Goal: Task Accomplishment & Management: Manage account settings

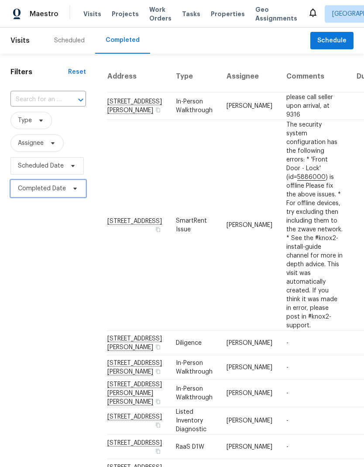
click at [66, 194] on span "Completed Date" at bounding box center [48, 188] width 76 height 17
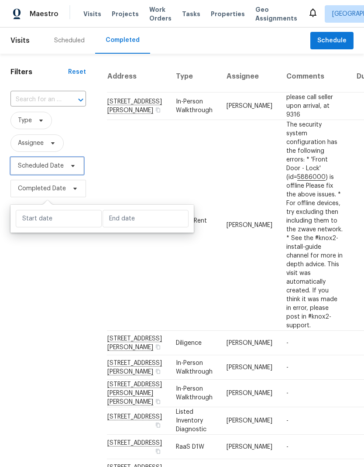
click at [71, 169] on icon at bounding box center [72, 165] width 7 height 7
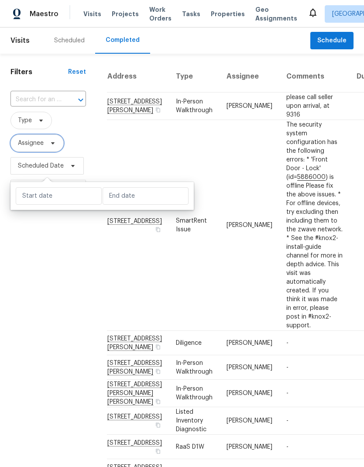
click at [55, 145] on icon at bounding box center [52, 143] width 7 height 7
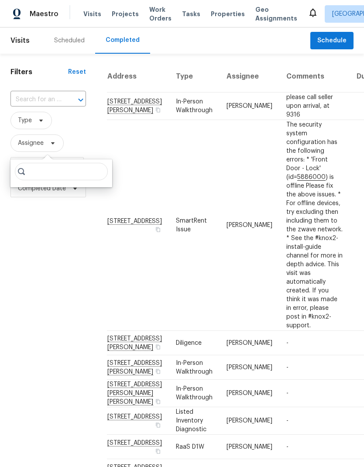
click at [69, 38] on div "Scheduled" at bounding box center [69, 40] width 31 height 9
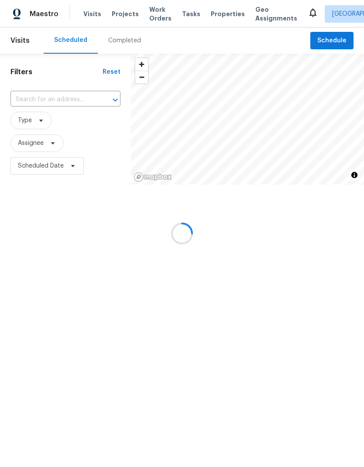
click at [43, 142] on div at bounding box center [182, 233] width 364 height 467
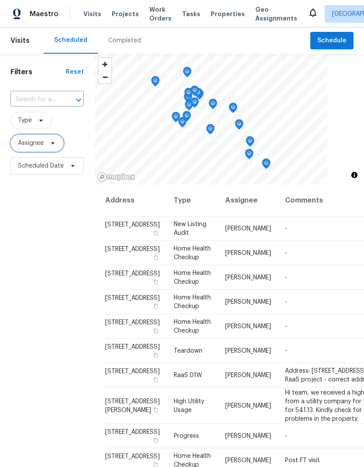
click at [50, 149] on span "Assignee" at bounding box center [36, 143] width 53 height 17
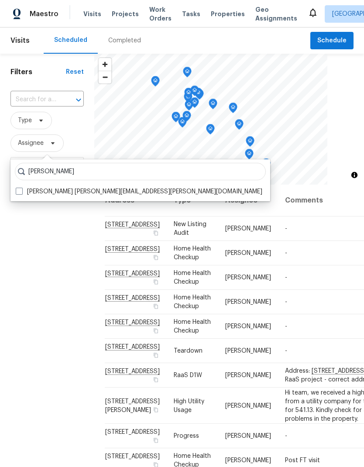
type input "Joseph wolfe"
click at [24, 190] on label "Joseph Wolfe joseph.wolfe@opendoor.com" at bounding box center [139, 191] width 247 height 9
click at [21, 190] on input "Joseph Wolfe joseph.wolfe@opendoor.com" at bounding box center [19, 190] width 6 height 6
checkbox input "true"
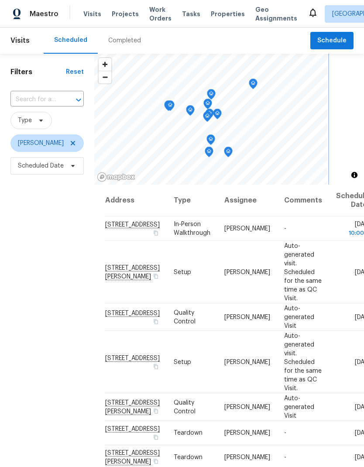
click at [213, 93] on icon "Map marker" at bounding box center [211, 95] width 8 height 10
click at [211, 105] on icon "Map marker" at bounding box center [208, 104] width 9 height 11
click at [208, 118] on icon "Map marker" at bounding box center [208, 117] width 8 height 10
click at [207, 115] on icon "Map marker" at bounding box center [208, 117] width 8 height 10
click at [214, 112] on icon "Map marker" at bounding box center [218, 114] width 8 height 10
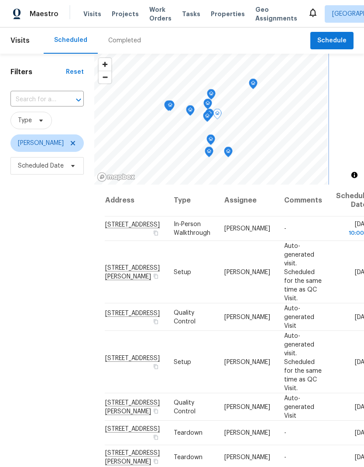
click at [213, 112] on icon "Map marker" at bounding box center [210, 114] width 8 height 10
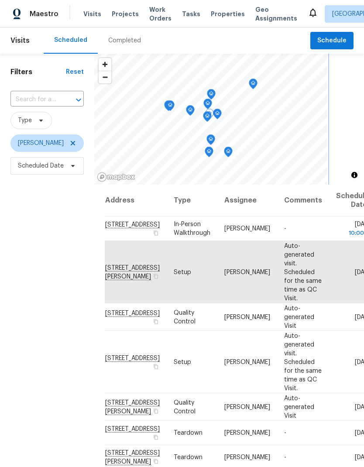
click at [250, 83] on icon "Map marker" at bounding box center [253, 84] width 8 height 10
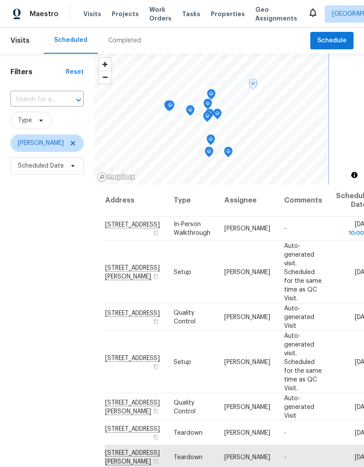
click at [190, 109] on icon "Map marker" at bounding box center [190, 111] width 8 height 10
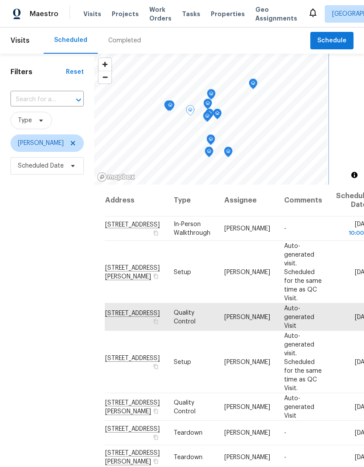
click at [168, 105] on icon "Map marker" at bounding box center [170, 106] width 8 height 10
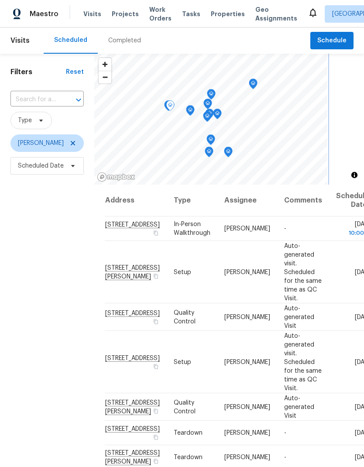
click at [209, 141] on icon "Map marker" at bounding box center [211, 140] width 8 height 10
click at [208, 151] on icon "Map marker" at bounding box center [209, 152] width 8 height 10
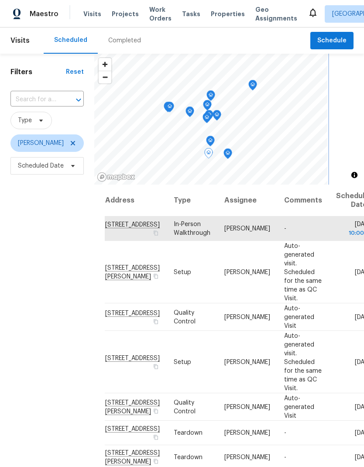
click at [225, 151] on icon "Map marker" at bounding box center [228, 154] width 8 height 10
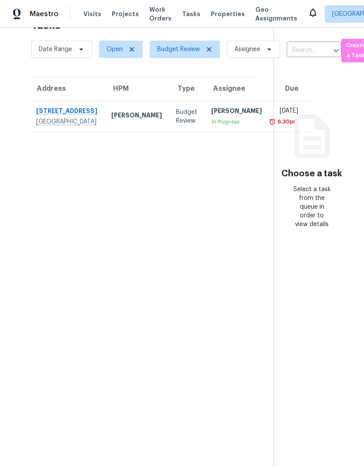
scroll to position [28, 0]
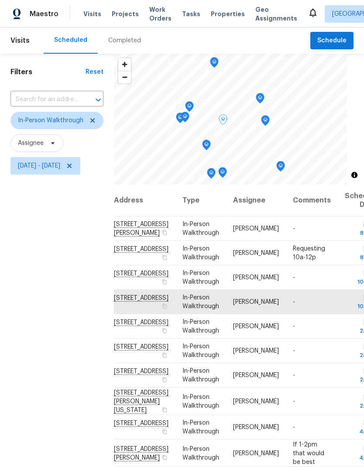
scroll to position [0, 10]
click at [0, 0] on icon at bounding box center [0, 0] width 0 height 0
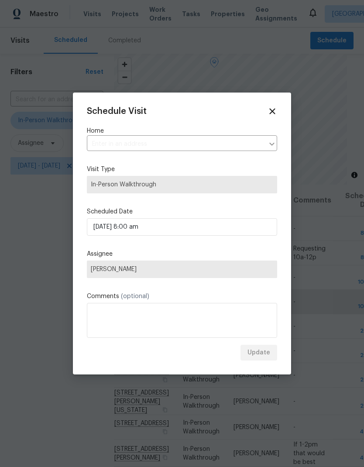
type input "[STREET_ADDRESS][PERSON_NAME]"
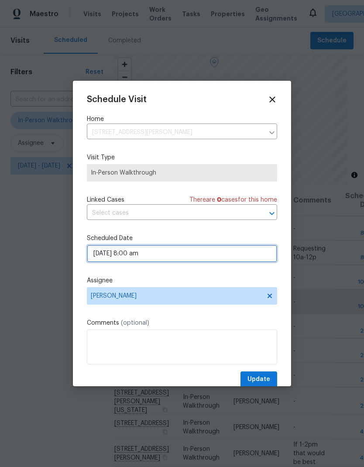
click at [222, 258] on input "09/05/2025 8:00 am" at bounding box center [182, 253] width 190 height 17
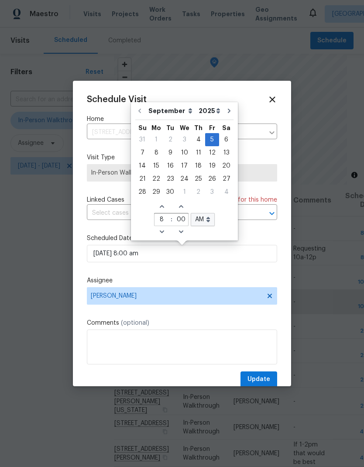
click at [223, 276] on div "Schedule Visit Home 54 Thorn Berry Pl, Spring, TX 77381 ​ Visit Type In-Person …" at bounding box center [182, 241] width 190 height 293
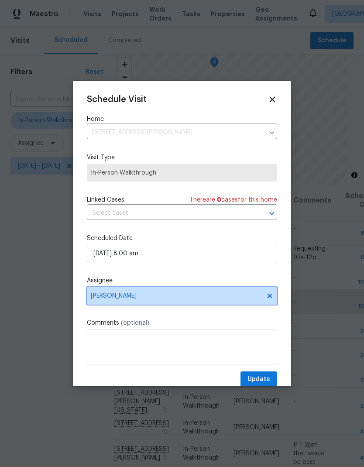
click at [214, 300] on span "[PERSON_NAME]" at bounding box center [176, 296] width 171 height 7
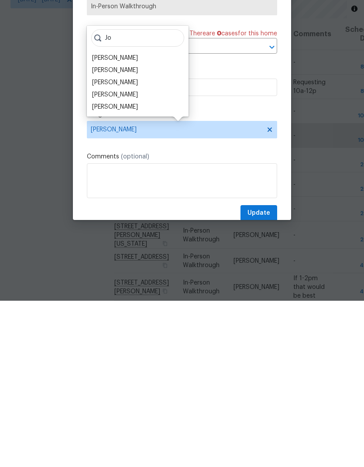
type input "Jo"
click at [126, 245] on div "[PERSON_NAME]" at bounding box center [115, 249] width 46 height 9
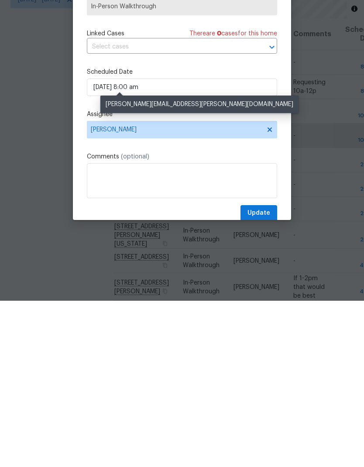
scroll to position [35, 0]
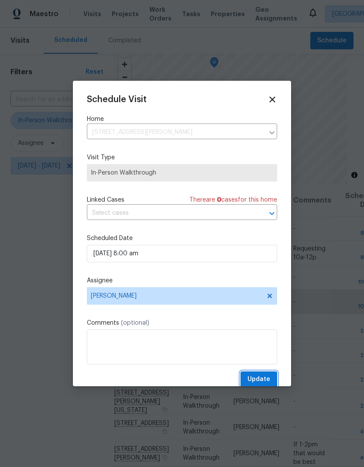
click at [276, 380] on button "Update" at bounding box center [259, 380] width 37 height 16
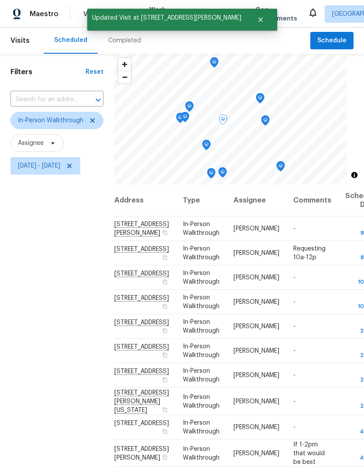
scroll to position [0, 0]
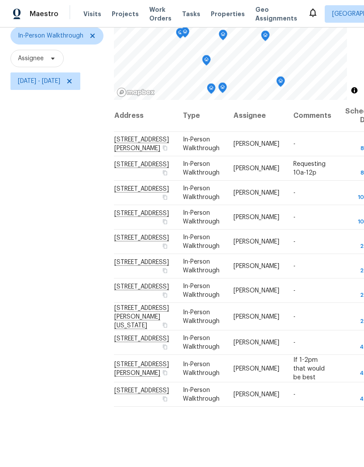
scroll to position [84, 0]
